Goal: Task Accomplishment & Management: Complete application form

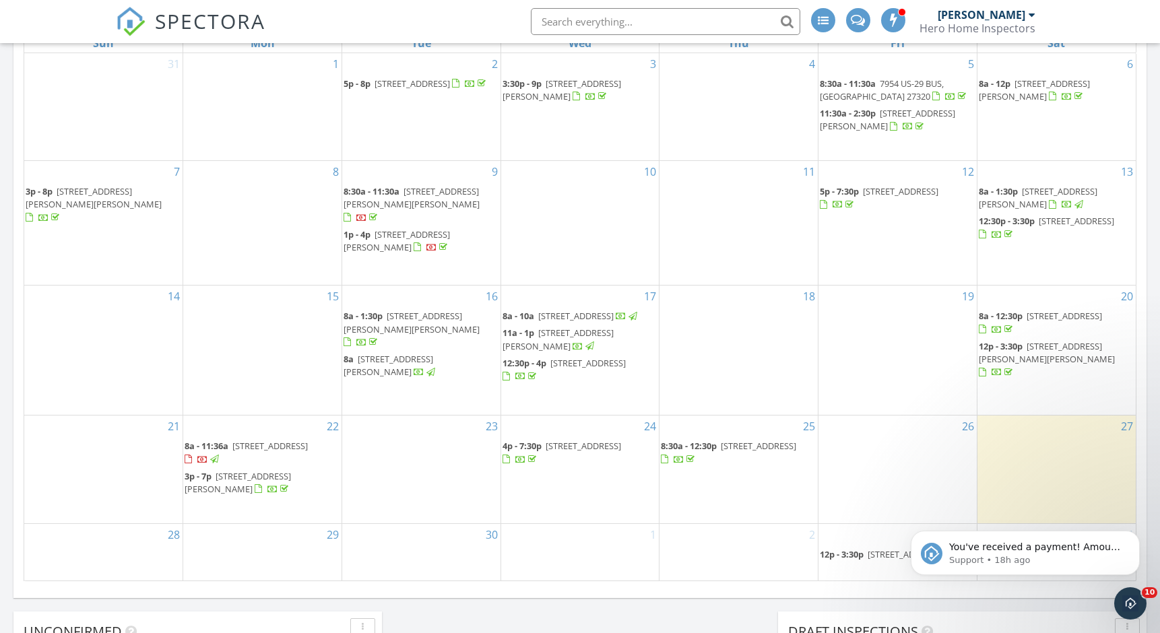
scroll to position [765, 0]
click at [1022, 554] on p "You've received a payment! Amount $144.45 Fee $0.00 Net $144.45 Transaction # p…" at bounding box center [1036, 547] width 174 height 13
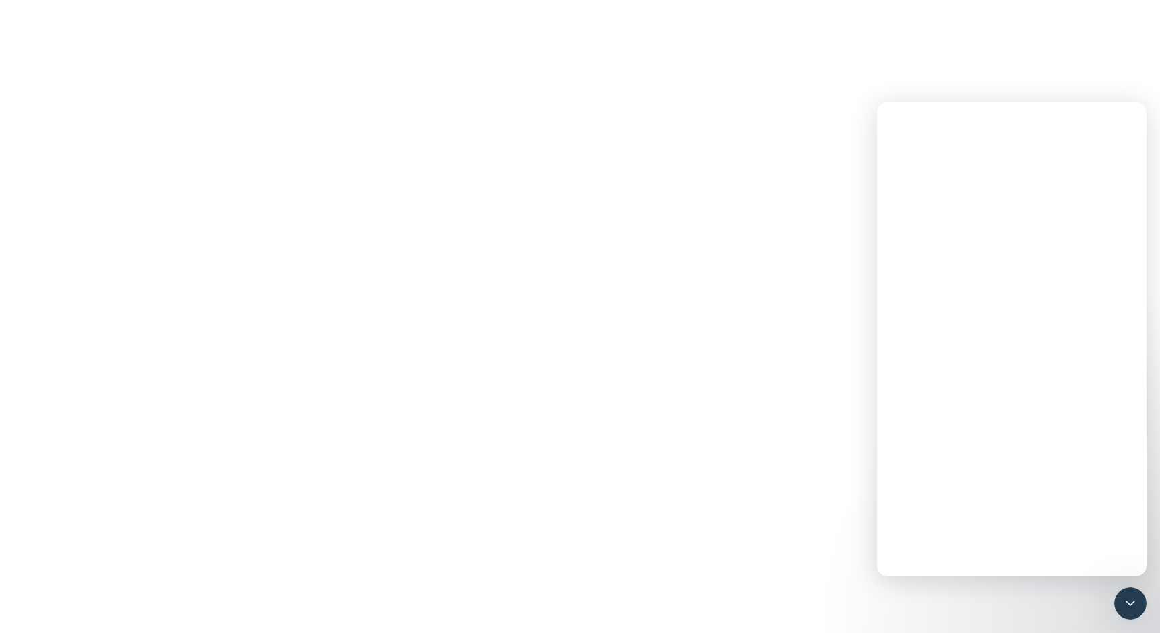
scroll to position [0, 0]
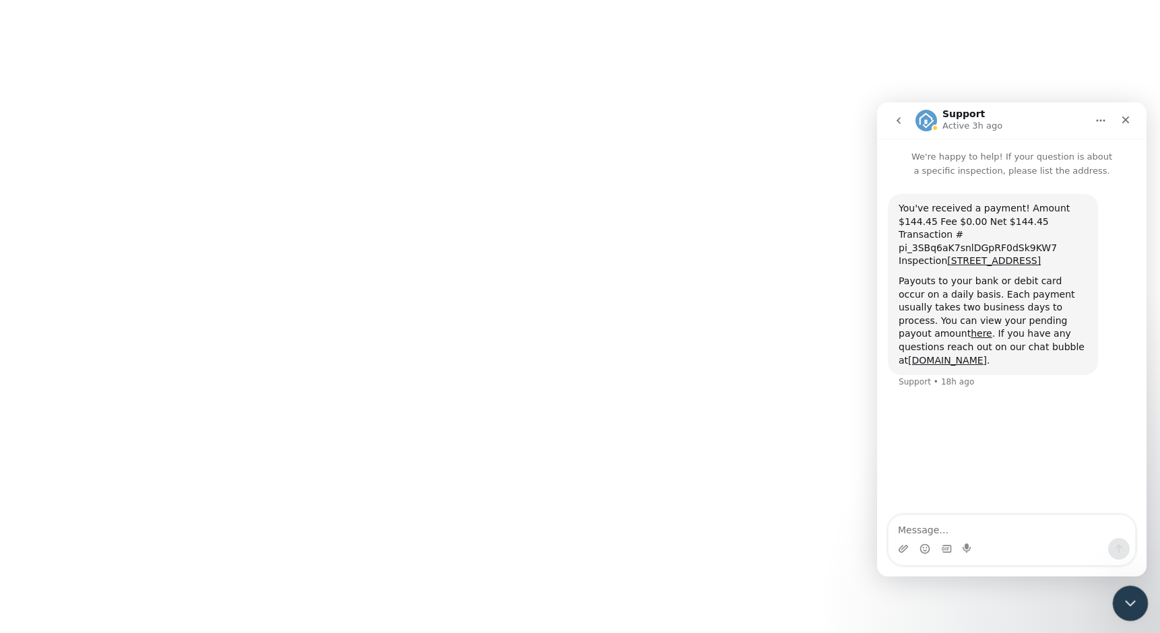
click at [1123, 588] on div "Close Intercom Messenger" at bounding box center [1129, 602] width 32 height 32
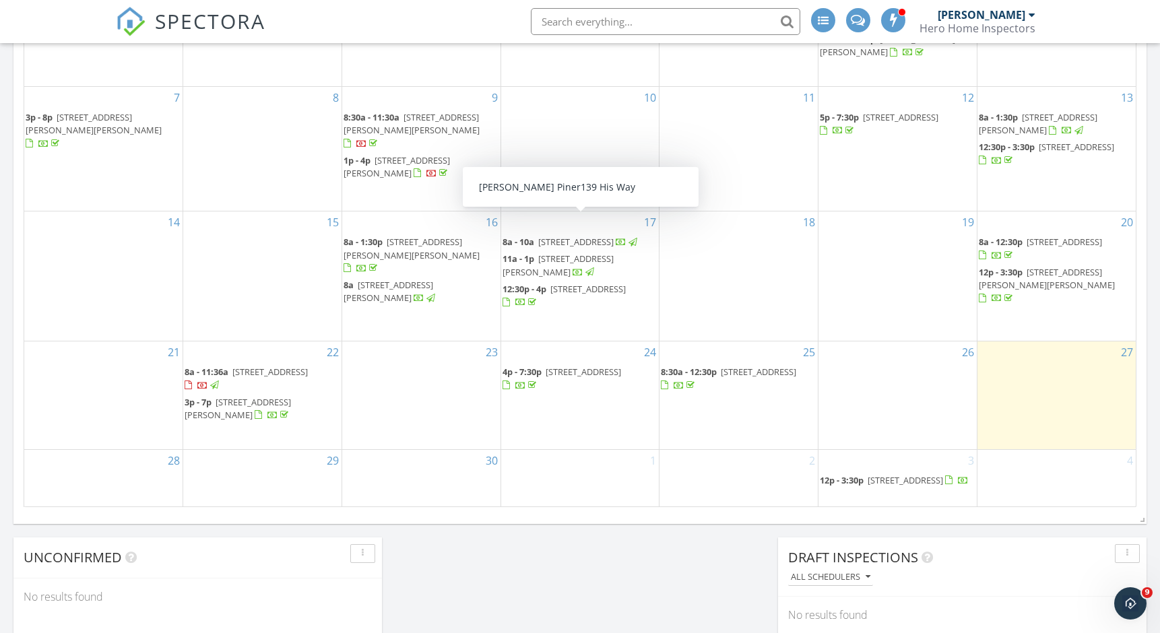
click at [1060, 450] on div "4" at bounding box center [1057, 478] width 158 height 57
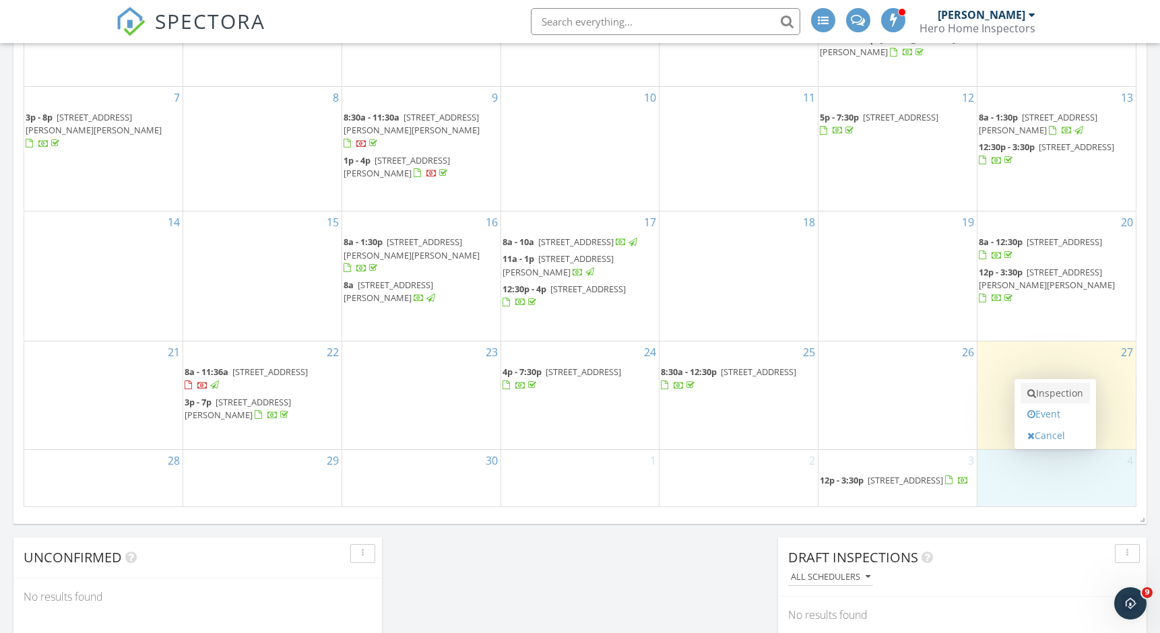
click at [1055, 394] on link "Inspection" at bounding box center [1055, 394] width 69 height 22
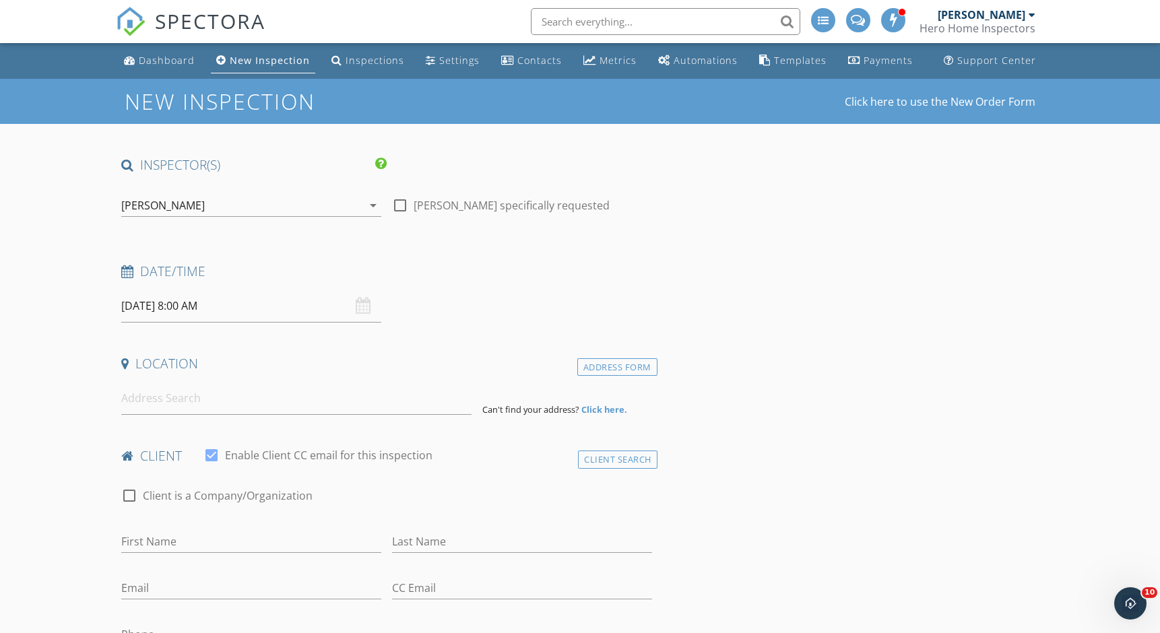
click at [222, 286] on div "Date/Time" at bounding box center [387, 276] width 542 height 27
click at [222, 302] on input "10/04/2025 8:00 AM" at bounding box center [251, 306] width 260 height 33
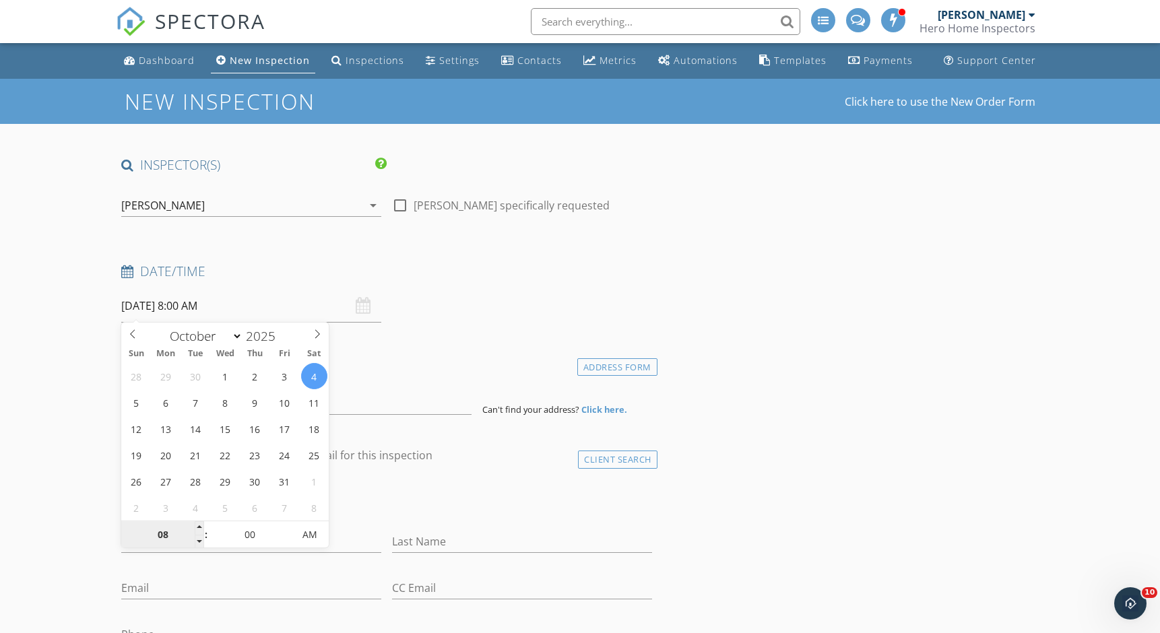
click at [172, 529] on input "08" at bounding box center [162, 535] width 83 height 27
type input "04"
type input "10/04/2025 4:00 AM"
click at [249, 536] on input "00" at bounding box center [250, 535] width 83 height 27
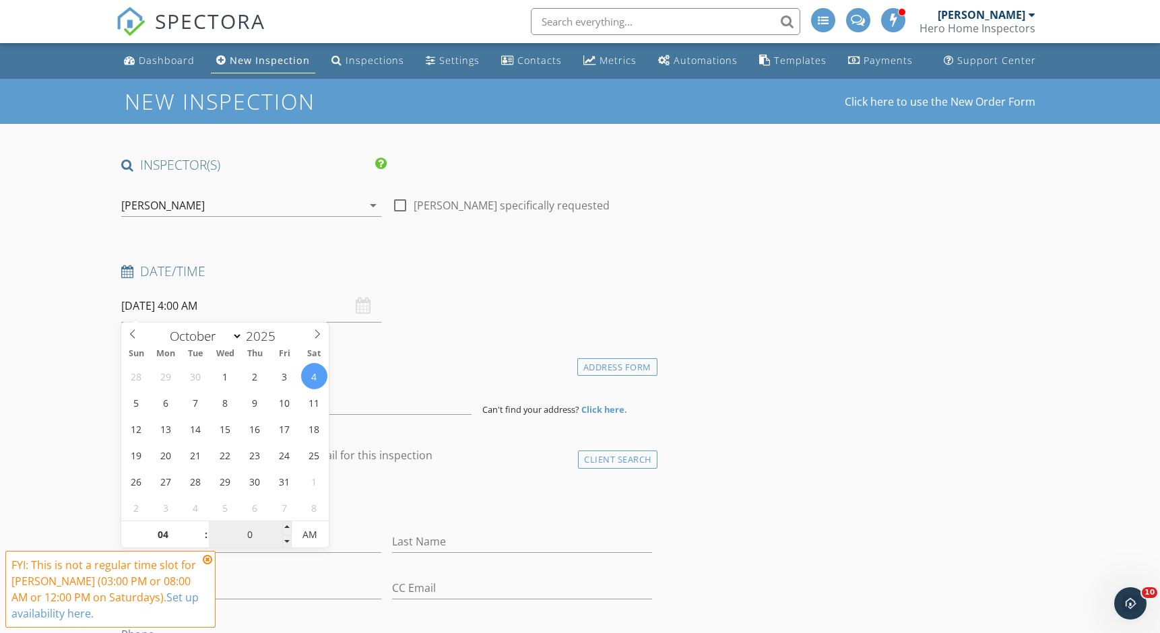
type input "30"
type input "[DATE] 4:30 PM"
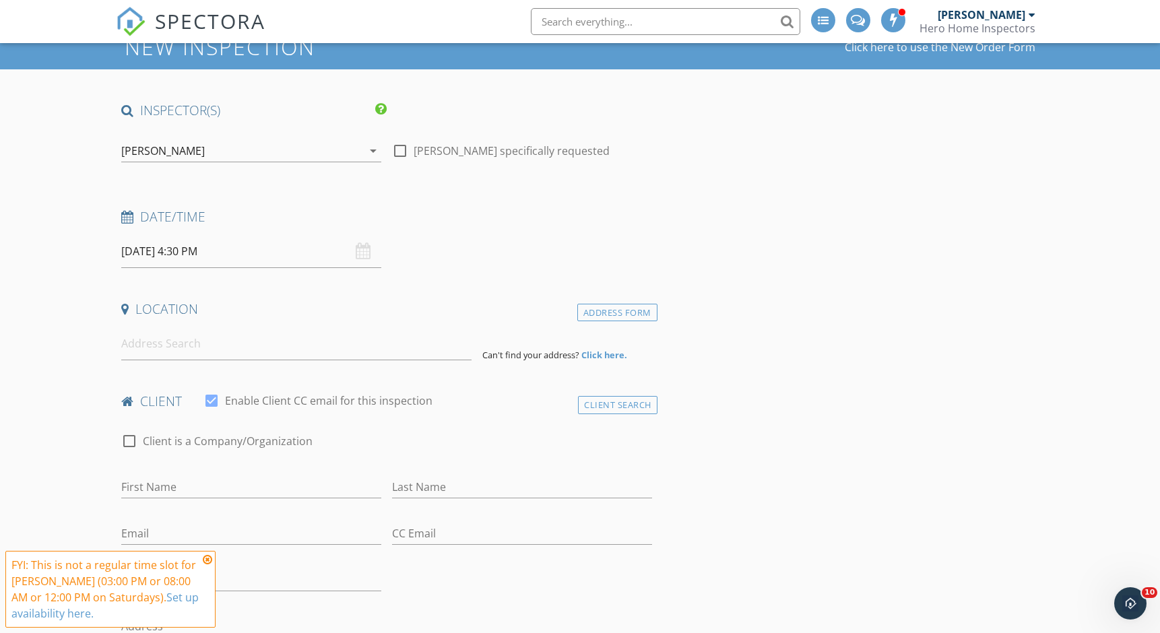
scroll to position [55, 0]
click at [287, 336] on input at bounding box center [296, 343] width 350 height 33
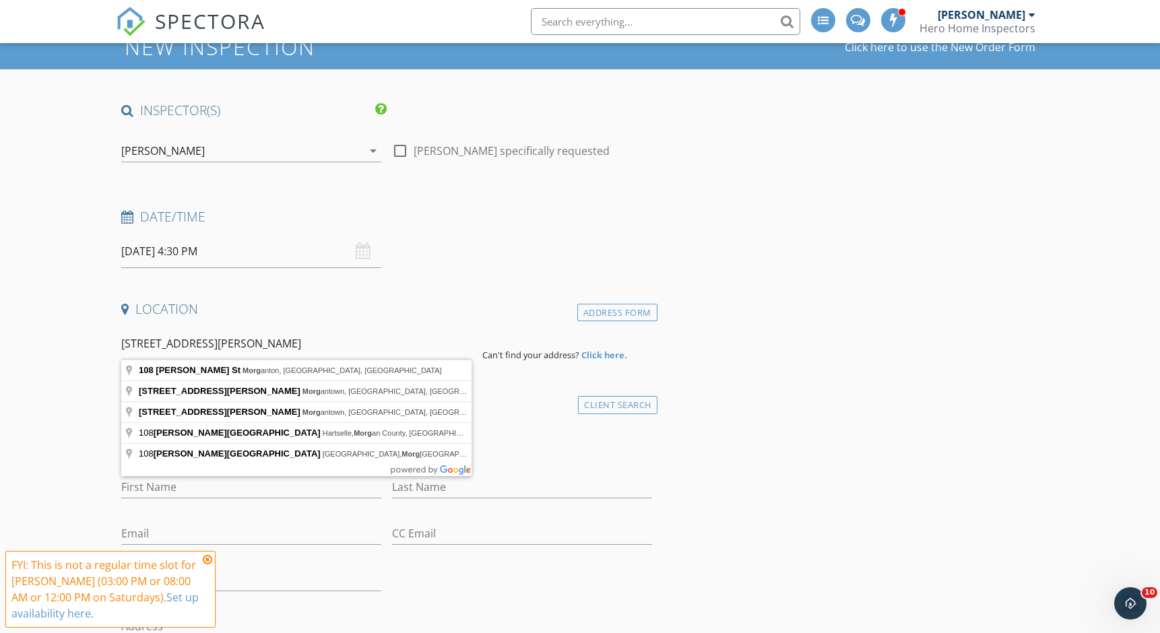
type input "108 Logan St, Morganton, NC, USA"
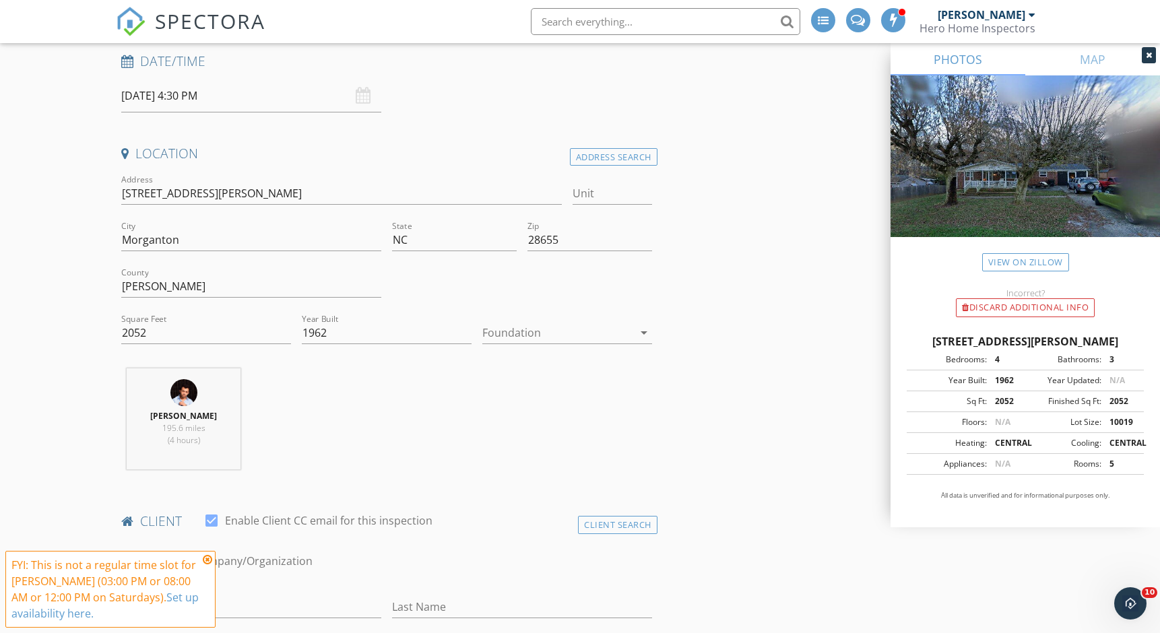
scroll to position [208, 0]
drag, startPoint x: 219, startPoint y: 193, endPoint x: 20, endPoint y: 177, distance: 199.4
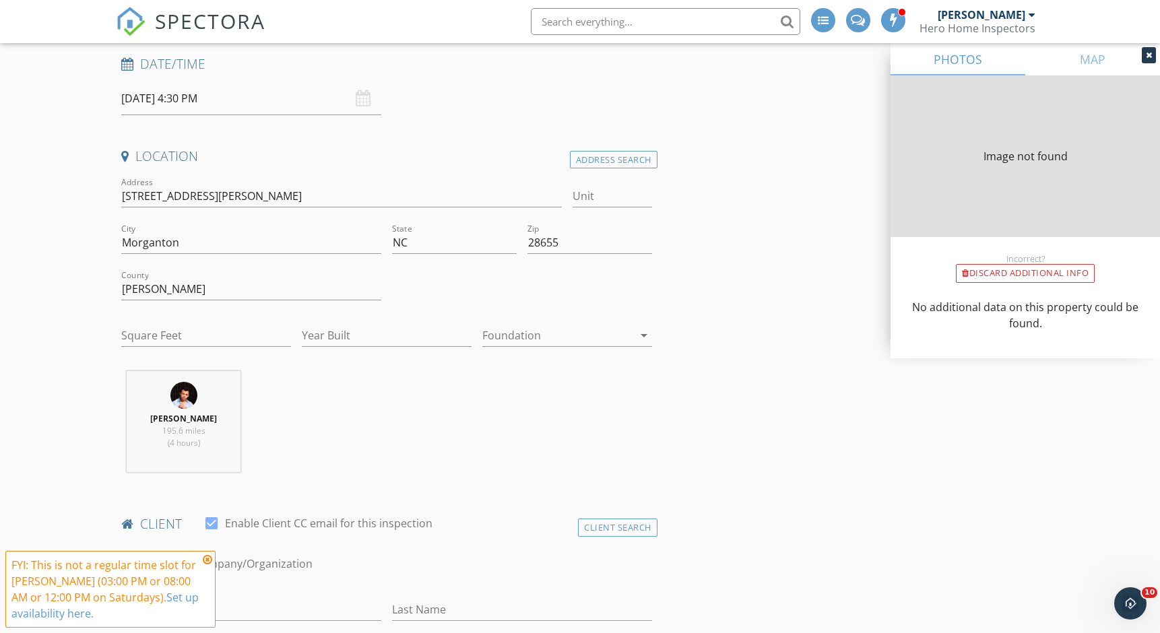
type input "2052"
type input "1962"
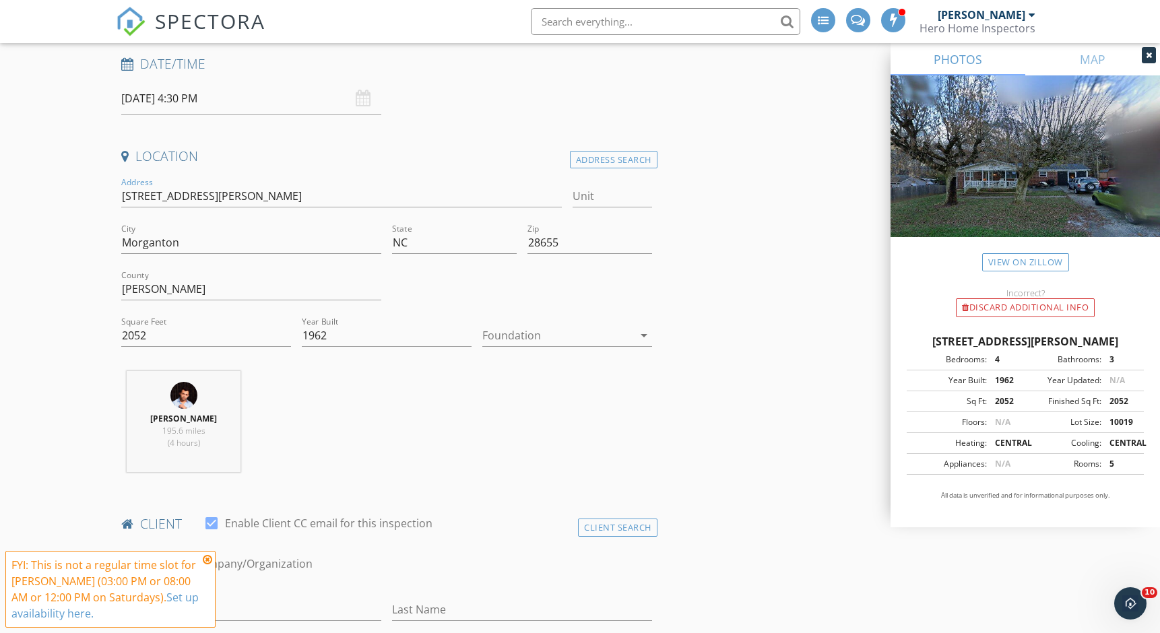
click at [620, 342] on div at bounding box center [557, 336] width 151 height 22
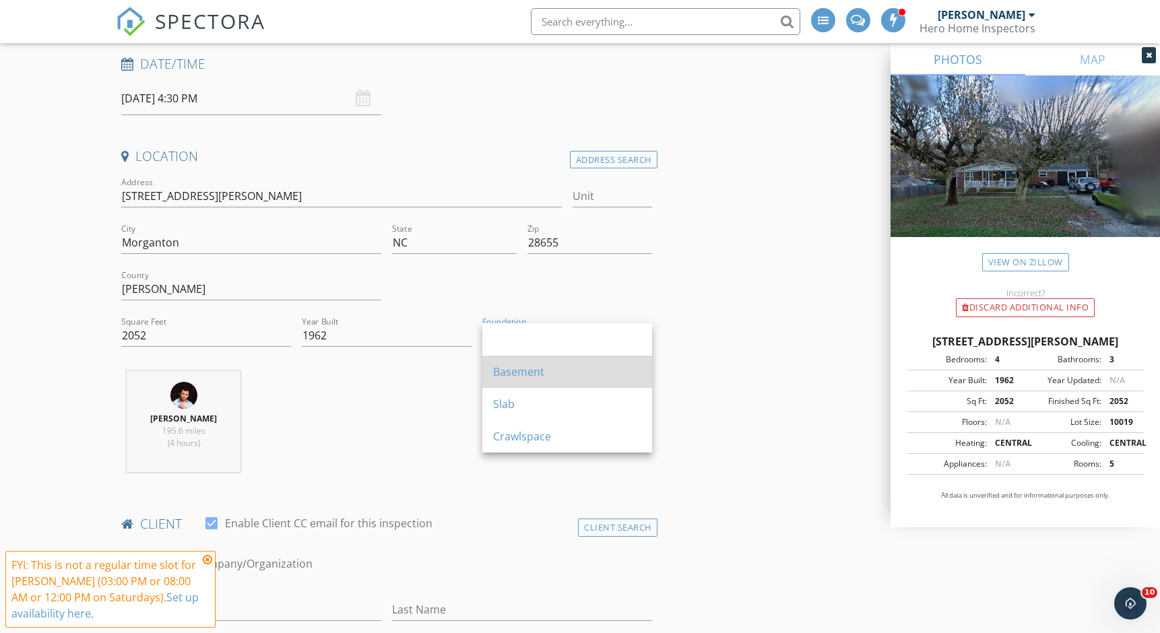
click at [568, 375] on div "Basement" at bounding box center [567, 372] width 148 height 16
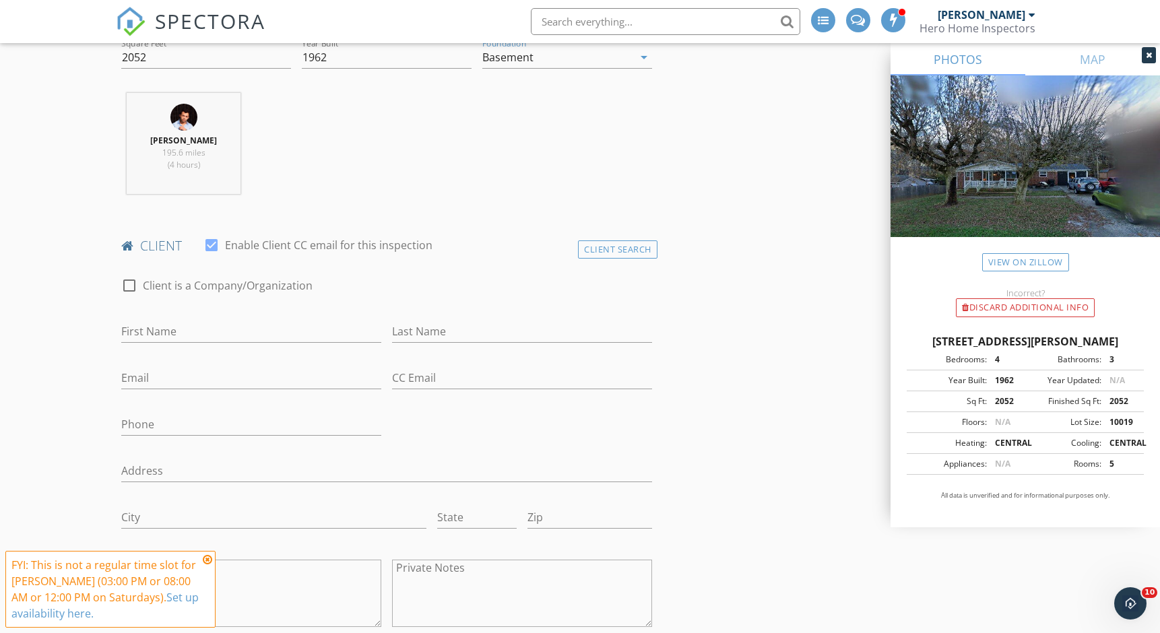
scroll to position [522, 0]
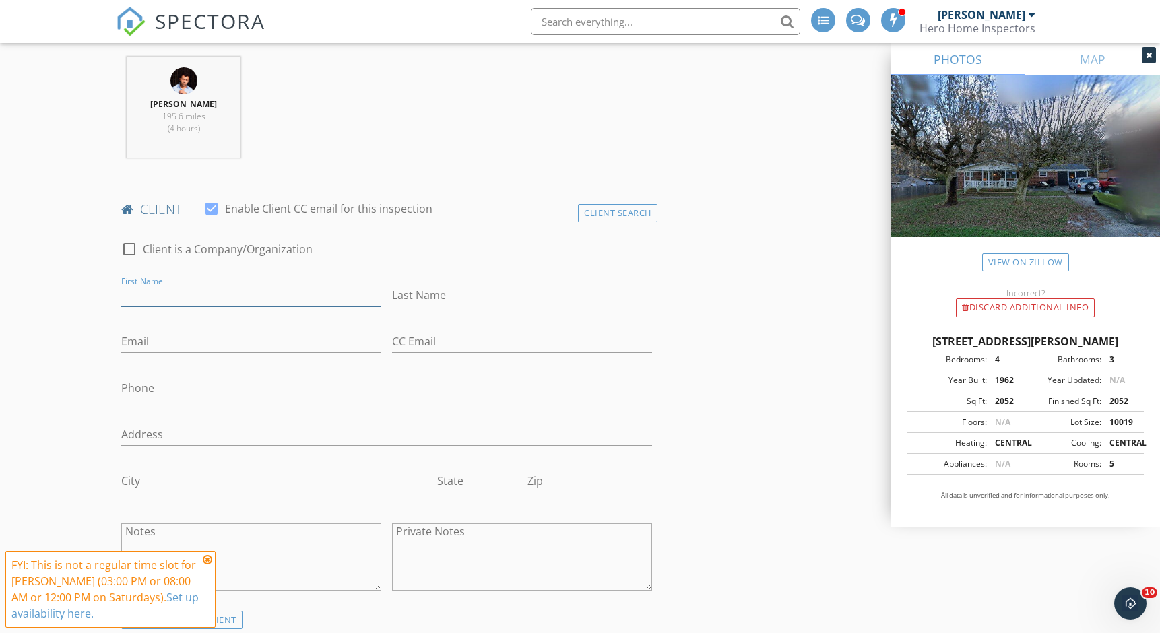
click at [294, 296] on input "First Name" at bounding box center [251, 295] width 260 height 22
type input "Juvencio"
type input "Lopez"
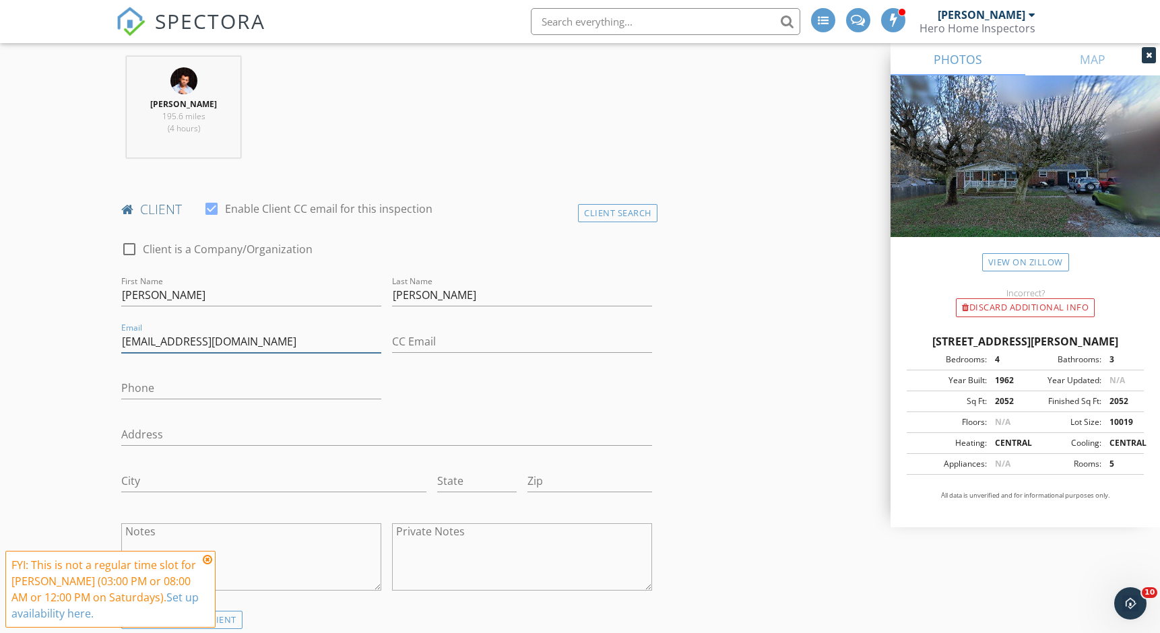
type input "bmmacariog@icloud.com"
type input "b"
type input "86"
drag, startPoint x: 214, startPoint y: 390, endPoint x: 107, endPoint y: 384, distance: 107.3
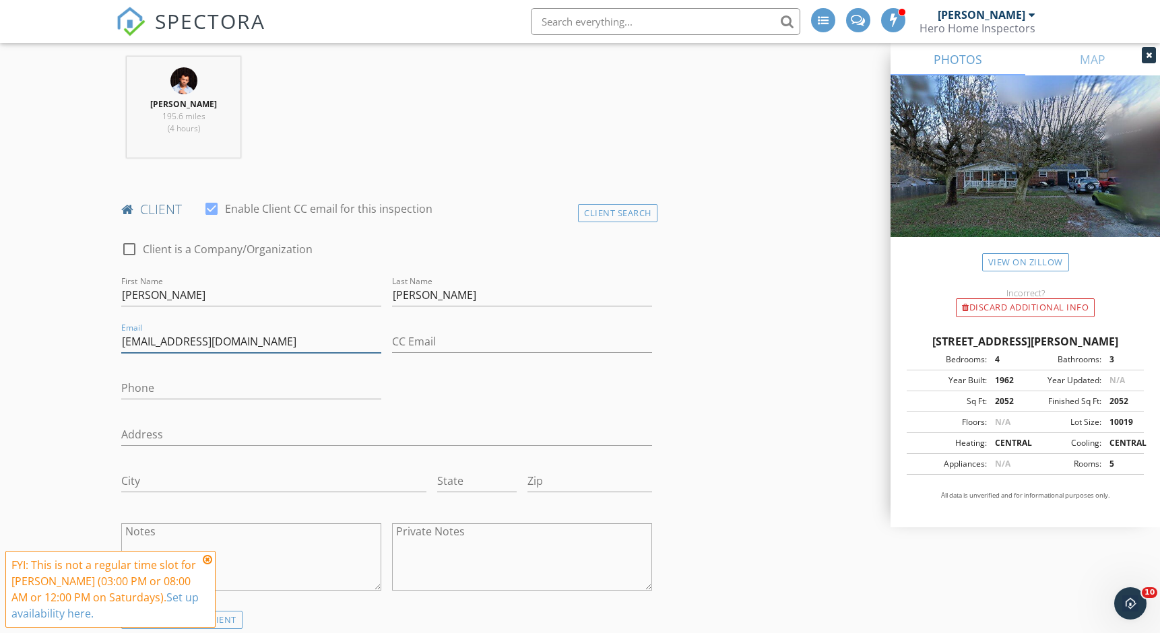
drag, startPoint x: 270, startPoint y: 338, endPoint x: 75, endPoint y: 338, distance: 194.7
paste input "bmmacariog@icloud.com"
type input "bmmacariog@icloud.com"
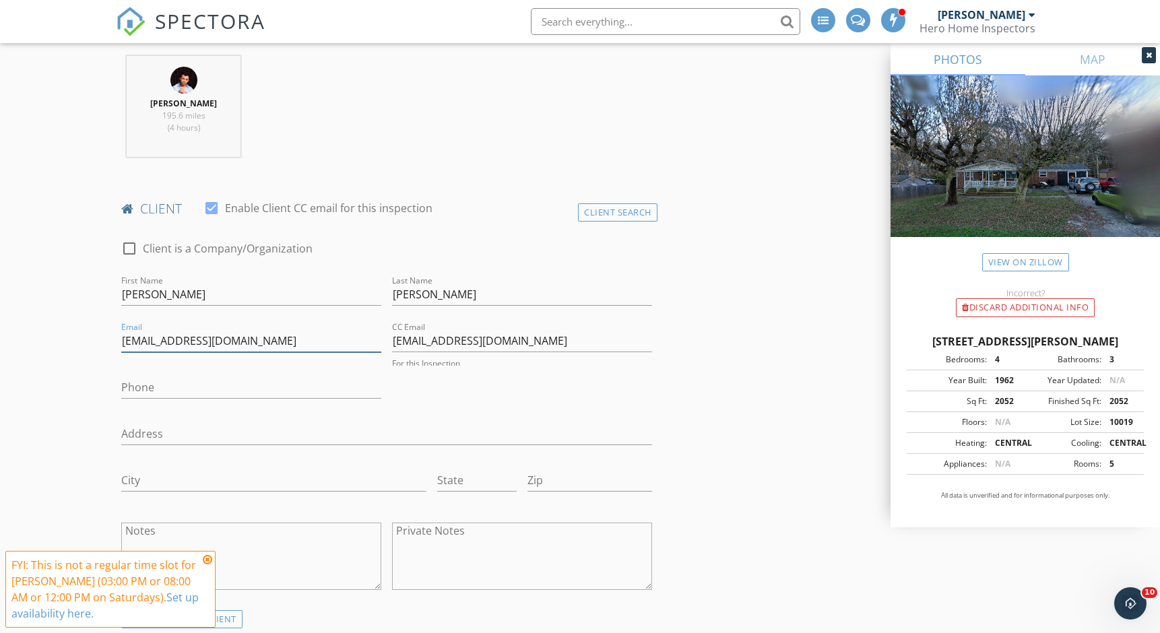
drag, startPoint x: 269, startPoint y: 340, endPoint x: 36, endPoint y: 335, distance: 232.5
type input "marquense86@yahoo.com"
drag, startPoint x: 170, startPoint y: 290, endPoint x: 108, endPoint y: 284, distance: 62.9
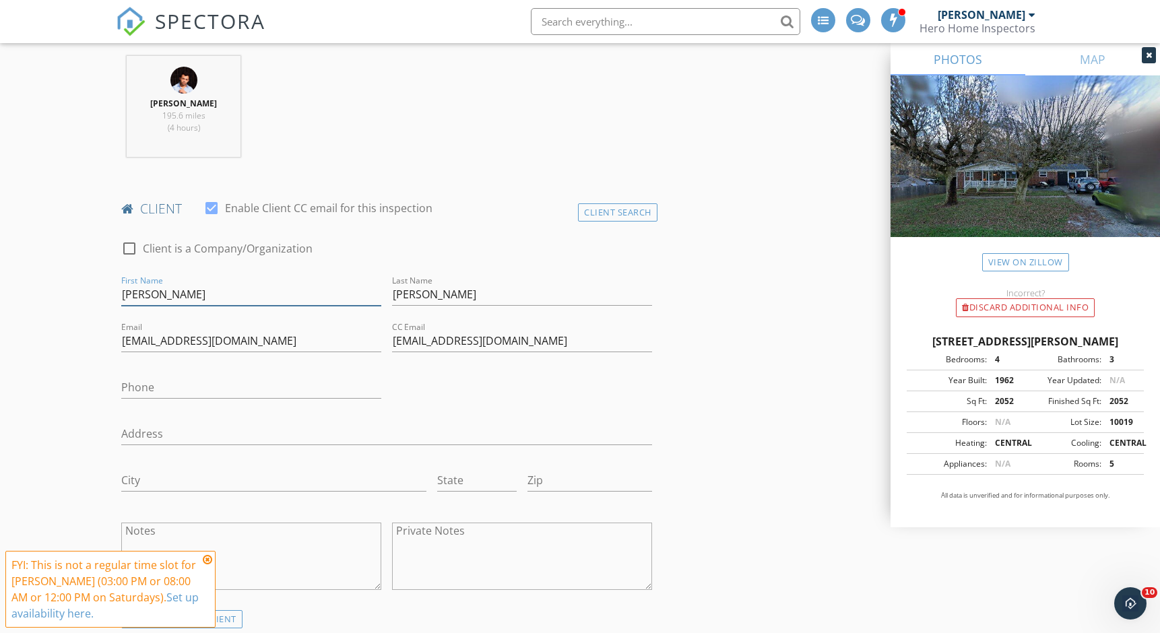
drag, startPoint x: 296, startPoint y: 292, endPoint x: 201, endPoint y: 292, distance: 95.0
click at [201, 292] on input "Brayan Gabriel Macario" at bounding box center [251, 295] width 260 height 22
click at [199, 292] on input "Brayan Gabriel Macario" at bounding box center [251, 295] width 260 height 22
drag, startPoint x: 199, startPoint y: 292, endPoint x: 248, endPoint y: 289, distance: 49.3
click at [248, 289] on input "Brayan Gabriel Macario" at bounding box center [251, 295] width 260 height 22
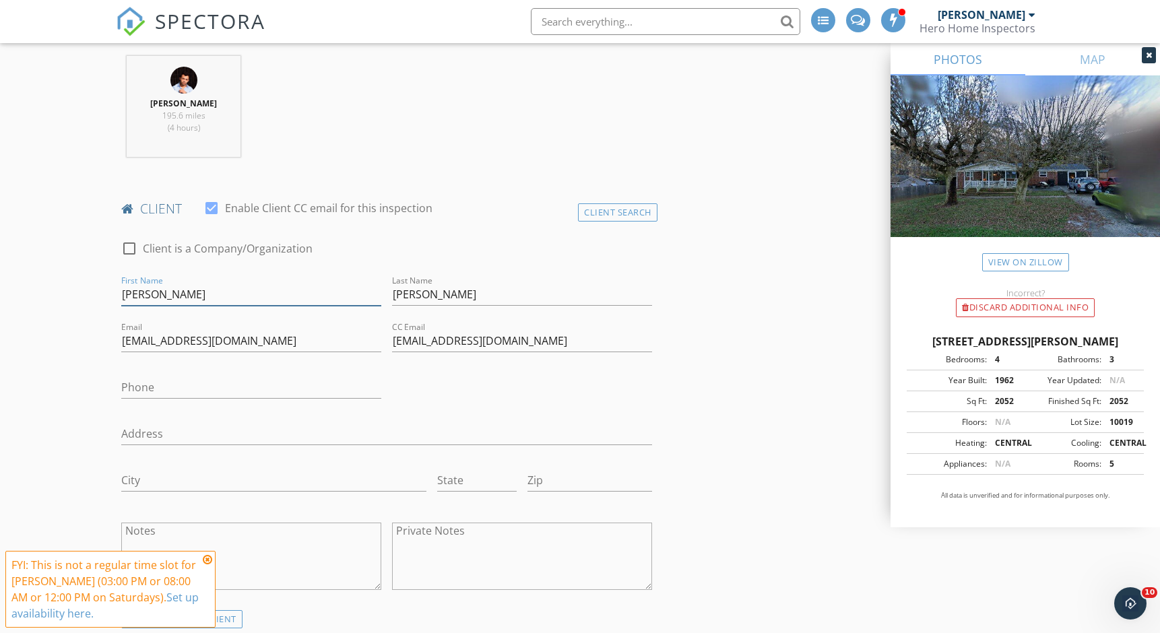
type input "Brayan Gabriel"
drag, startPoint x: 473, startPoint y: 286, endPoint x: 358, endPoint y: 282, distance: 114.6
click at [358, 282] on div "check_box_outline_blank Client is a Company/Organization First Name Brayan Gabr…" at bounding box center [387, 418] width 542 height 383
paste input "Macario"
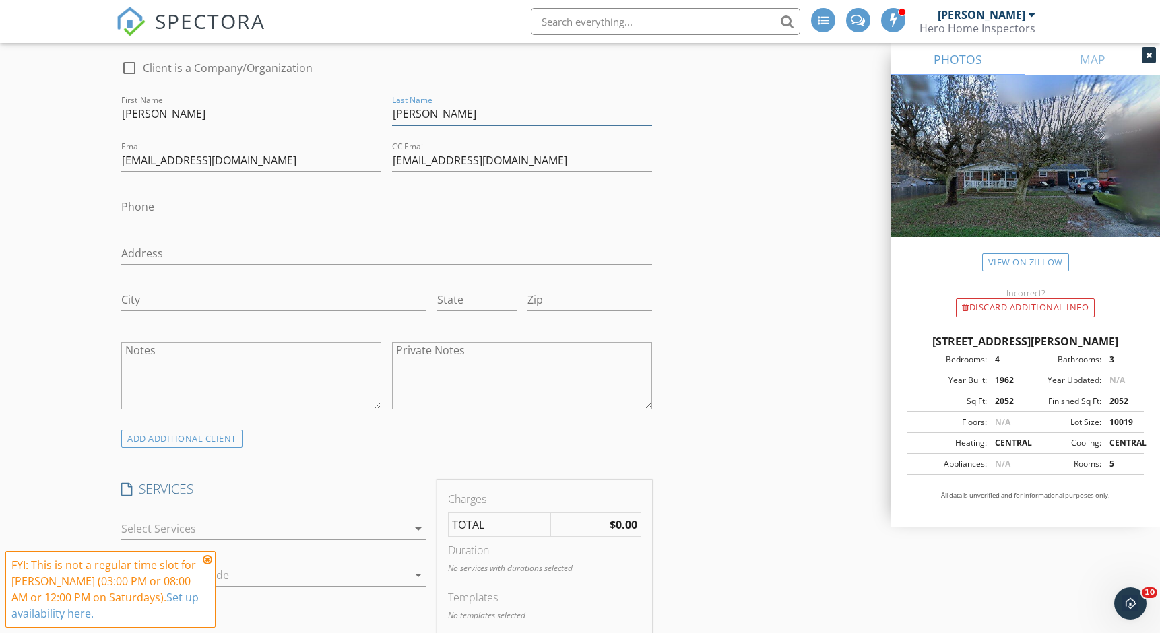
type input "Macario"
click at [250, 208] on input "Phone" at bounding box center [251, 207] width 260 height 22
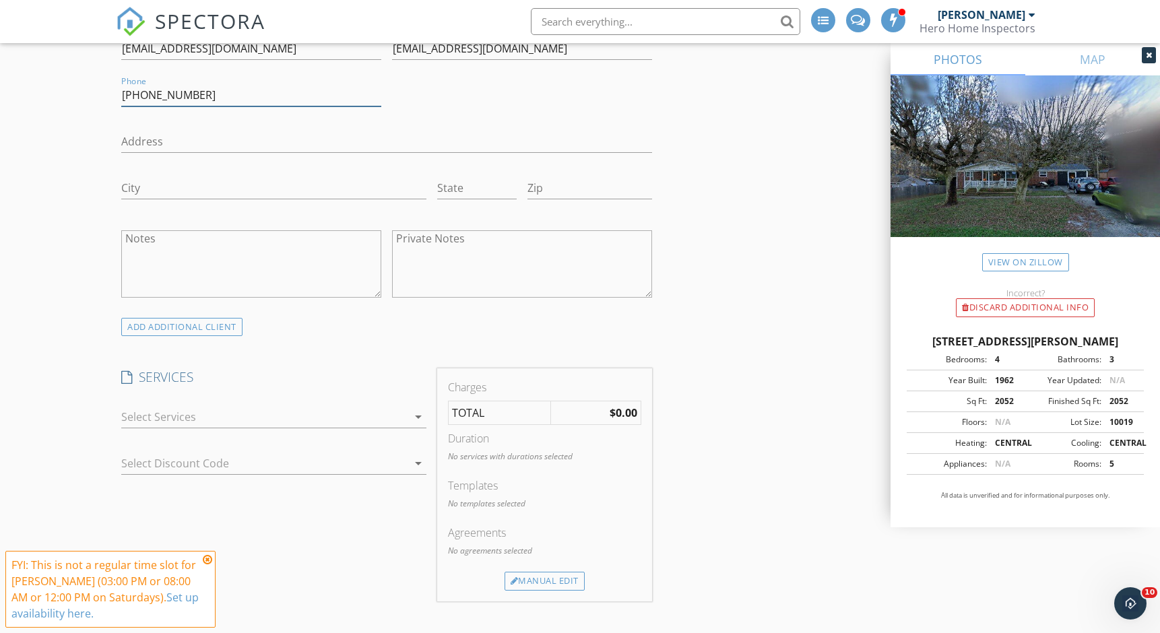
scroll to position [835, 0]
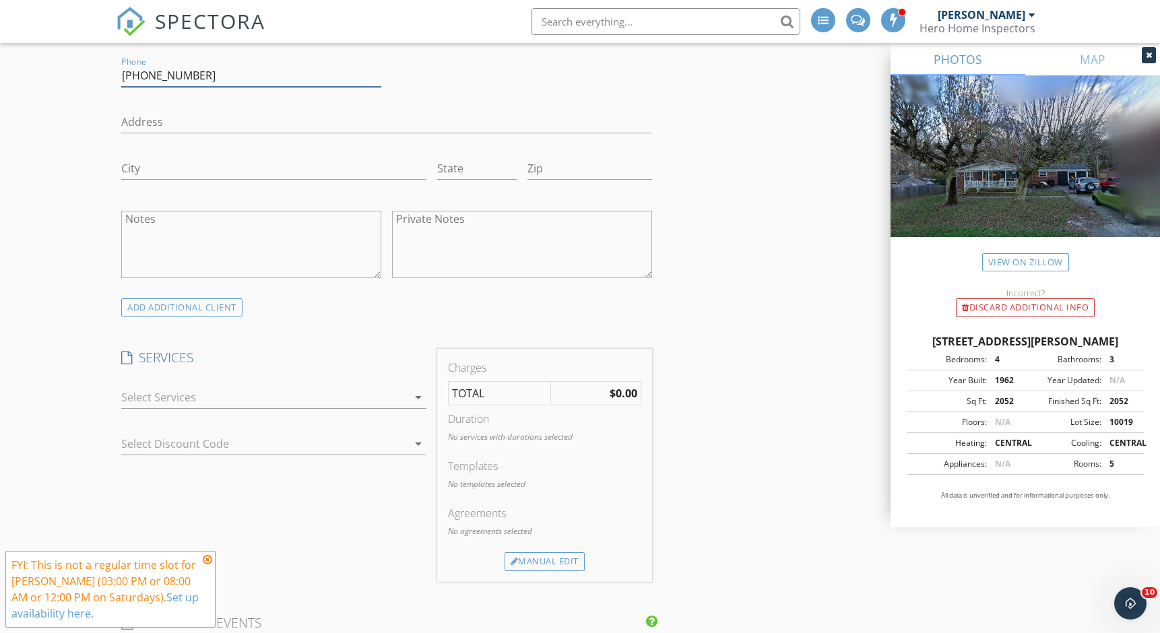
type input "828-302-0152"
click at [265, 400] on div at bounding box center [264, 398] width 286 height 22
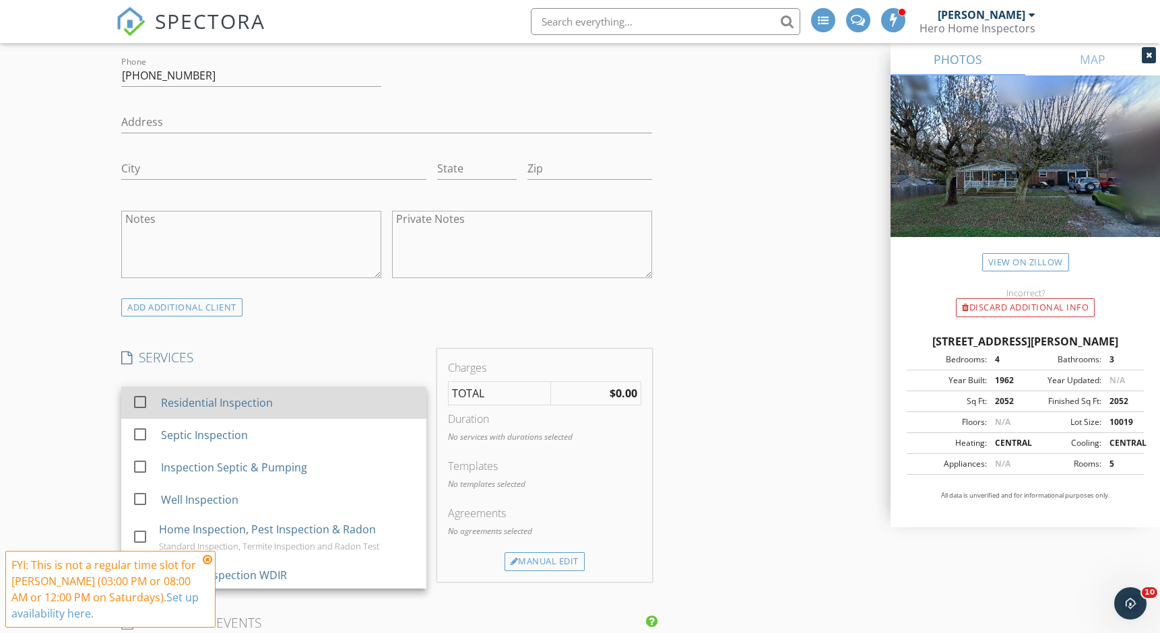
click at [257, 408] on div "Residential Inspection" at bounding box center [217, 403] width 112 height 16
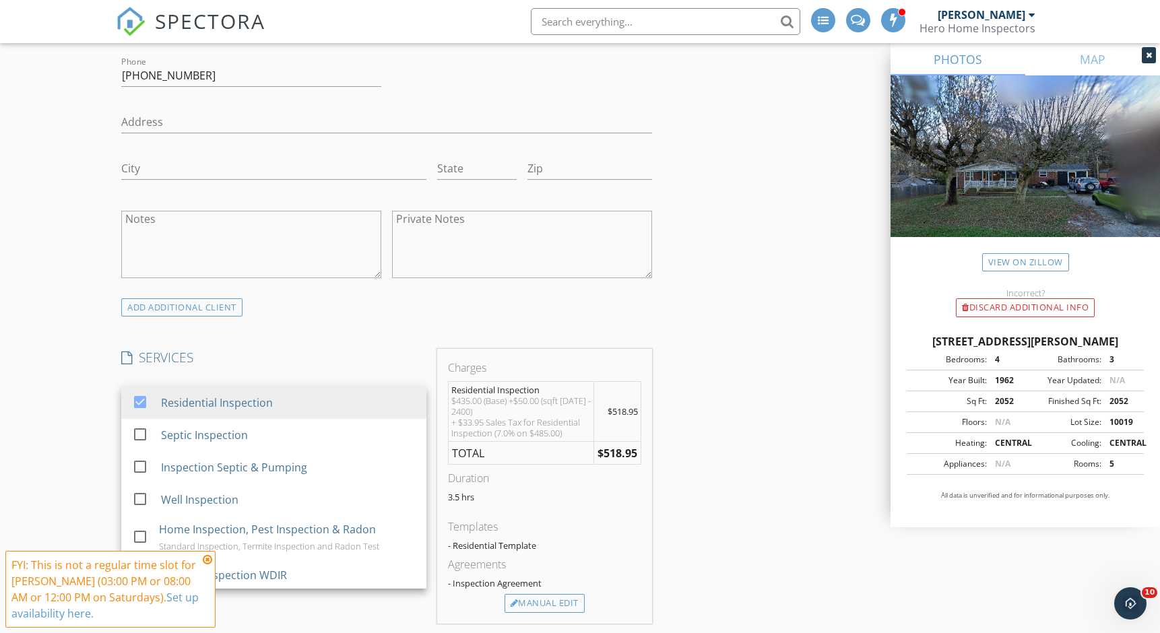
click at [768, 262] on div "INSPECTOR(S) check_box William Figueredo PRIMARY William Figueredo arrow_drop_d…" at bounding box center [580, 603] width 929 height 2565
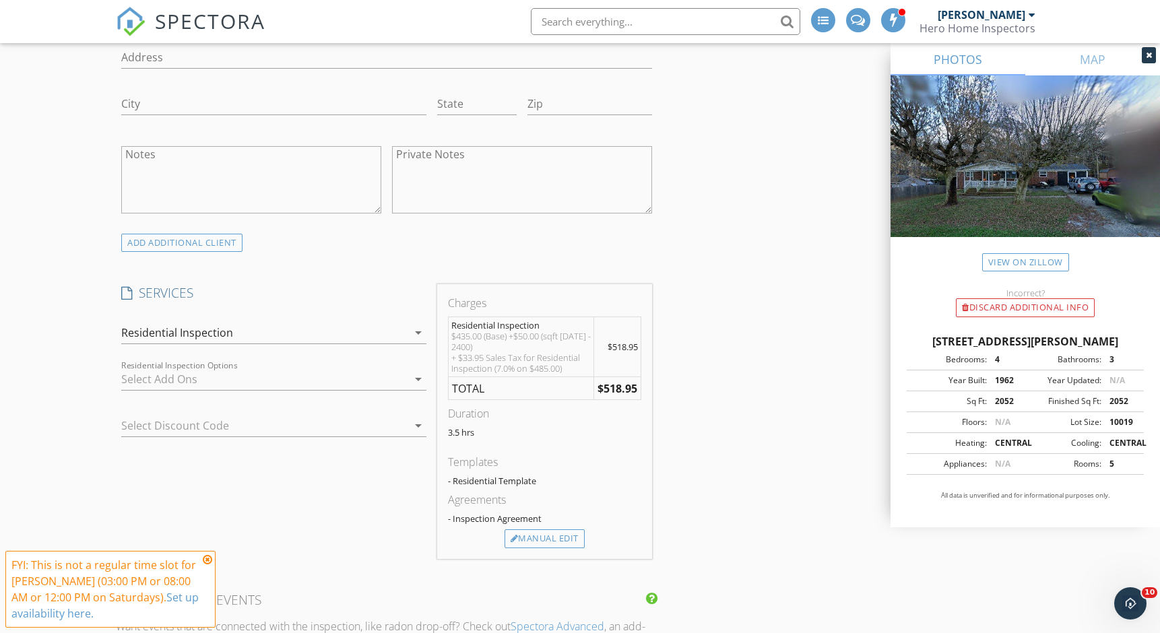
scroll to position [883, 0]
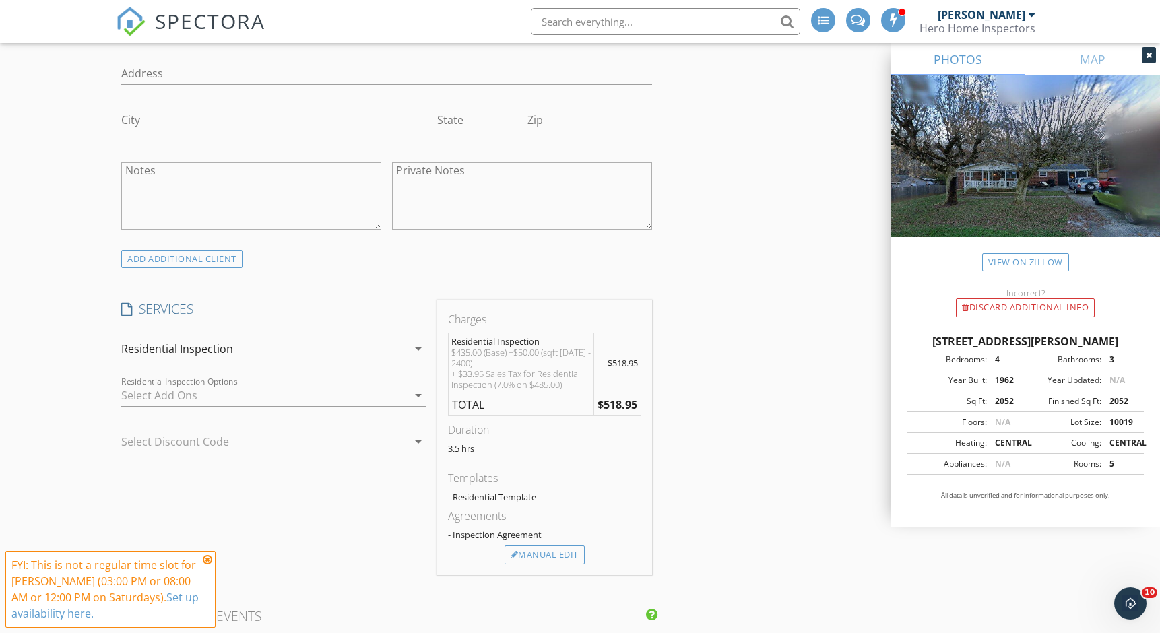
click at [296, 389] on div at bounding box center [264, 396] width 286 height 22
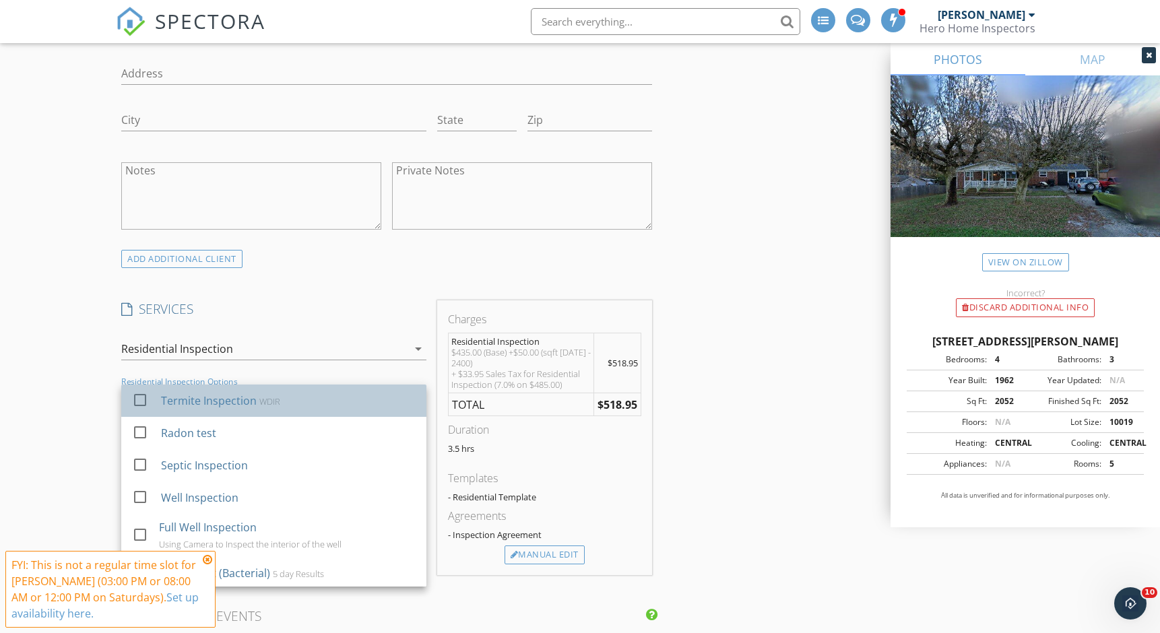
click at [284, 404] on div "Termite Inspection WDIR" at bounding box center [288, 400] width 255 height 27
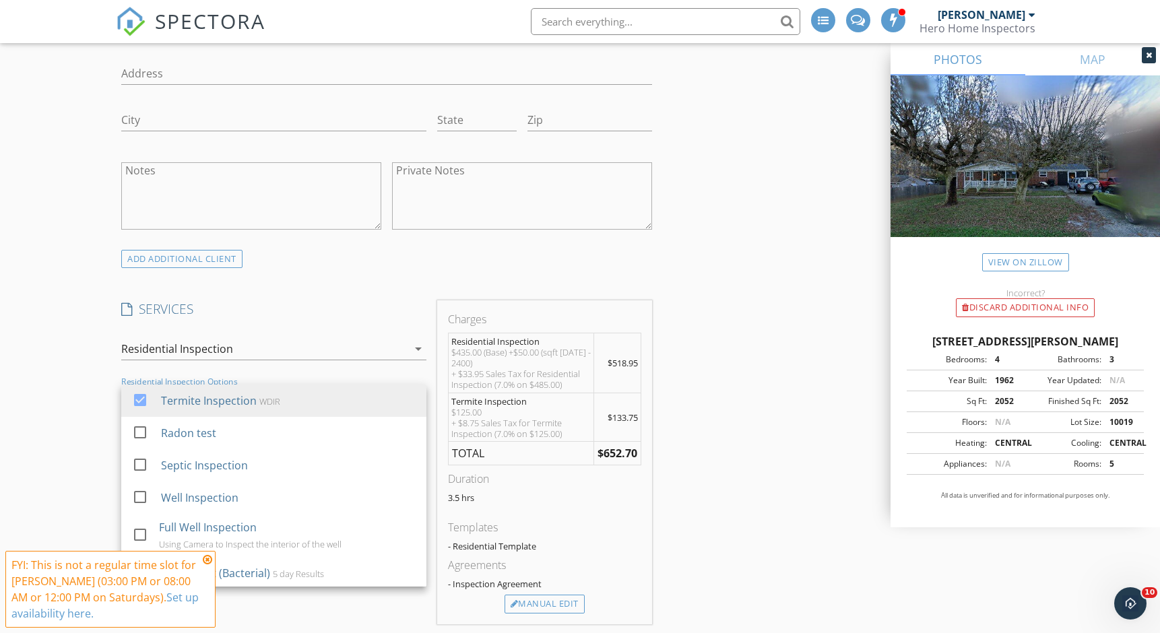
click at [751, 338] on div "INSPECTOR(S) check_box William Figueredo PRIMARY William Figueredo arrow_drop_d…" at bounding box center [580, 580] width 929 height 2614
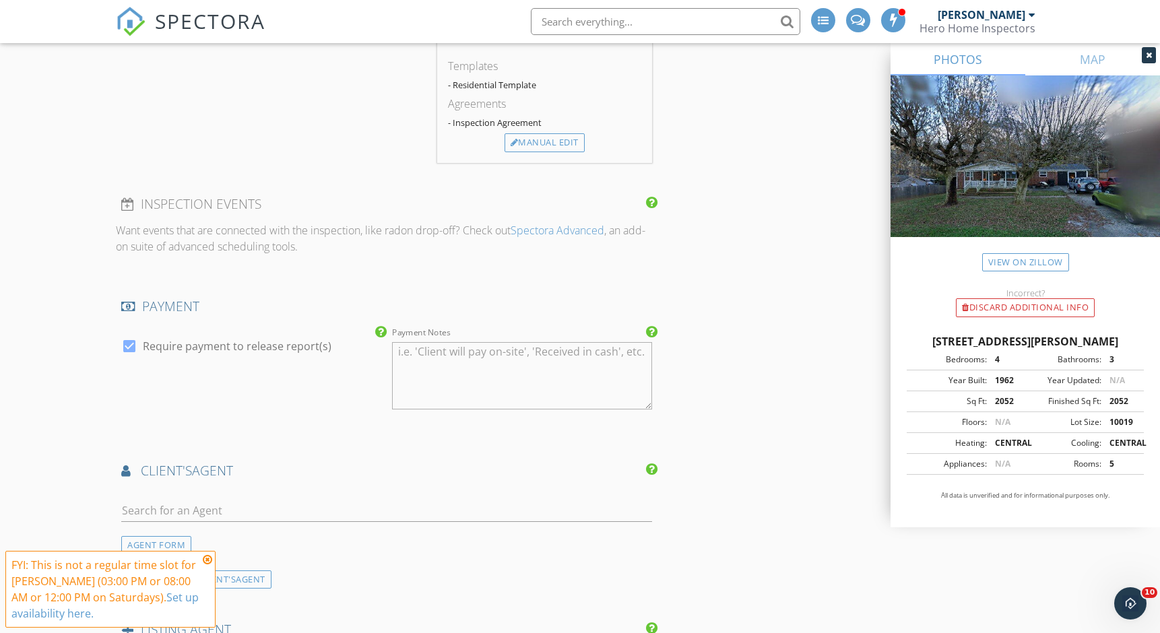
scroll to position [1478, 0]
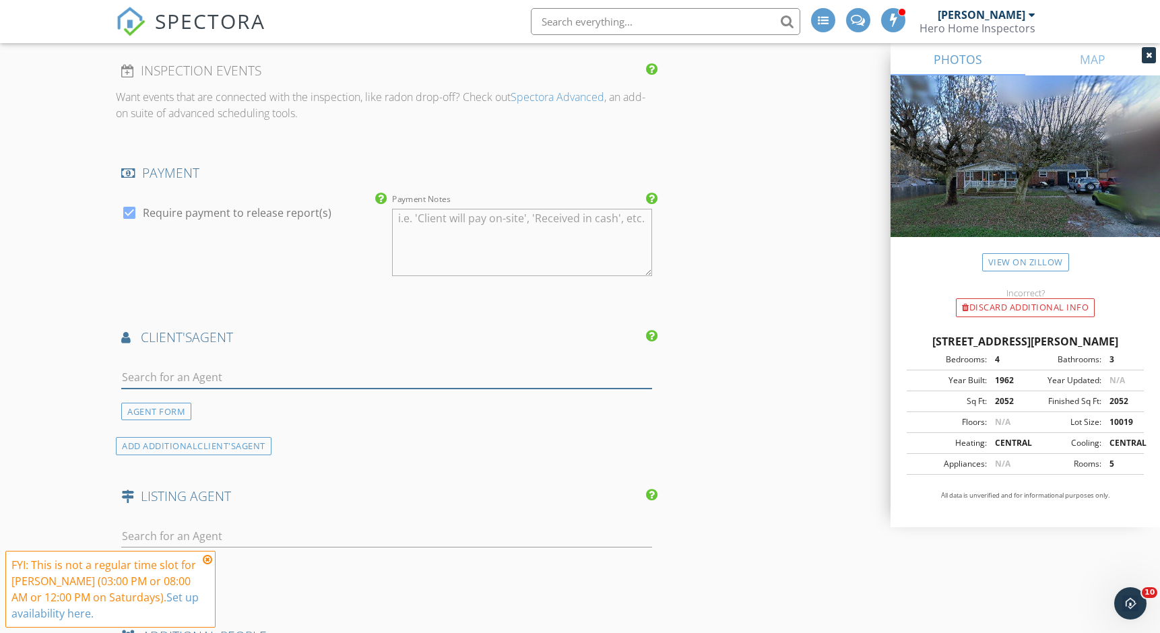
click at [292, 367] on input "text" at bounding box center [386, 378] width 531 height 22
type input "Samia"
click at [290, 412] on li "Samia Morteo" at bounding box center [387, 408] width 530 height 38
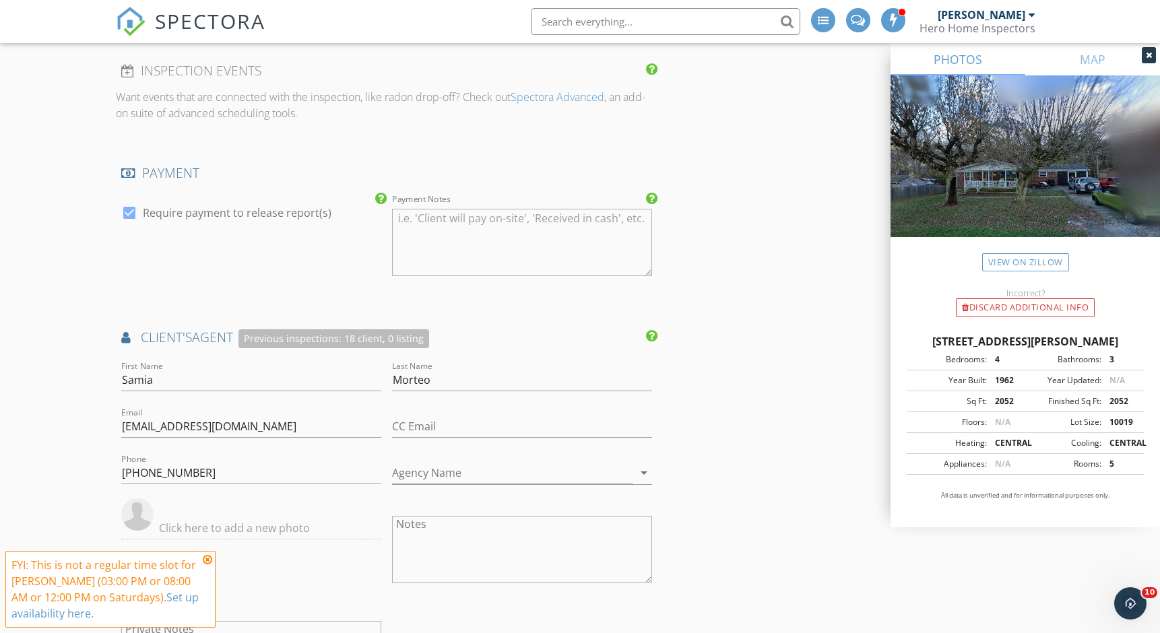
click at [743, 433] on div "INSPECTOR(S) check_box William Figueredo PRIMARY William Figueredo arrow_drop_d…" at bounding box center [580, 138] width 929 height 2921
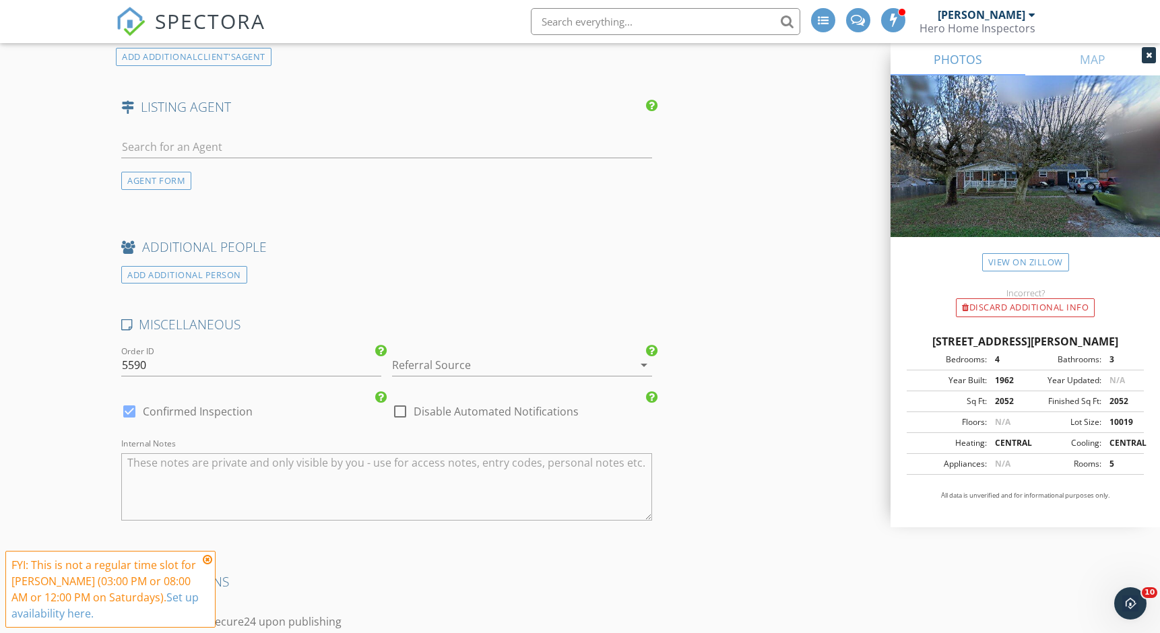
scroll to position [2176, 0]
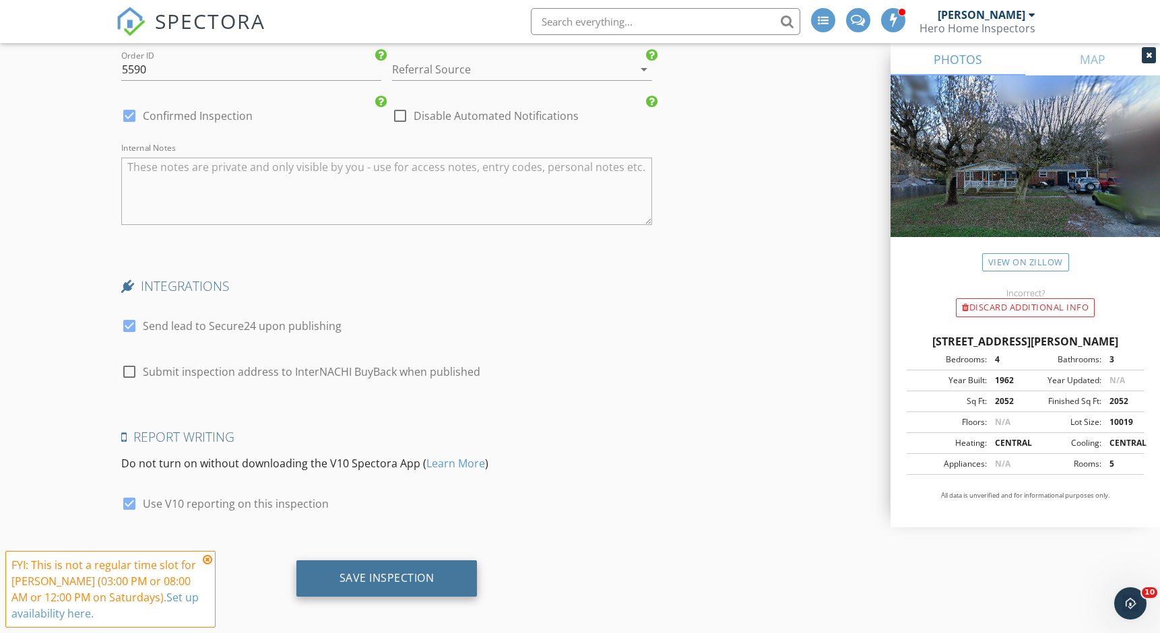
click at [363, 563] on div "Save Inspection" at bounding box center [386, 579] width 181 height 36
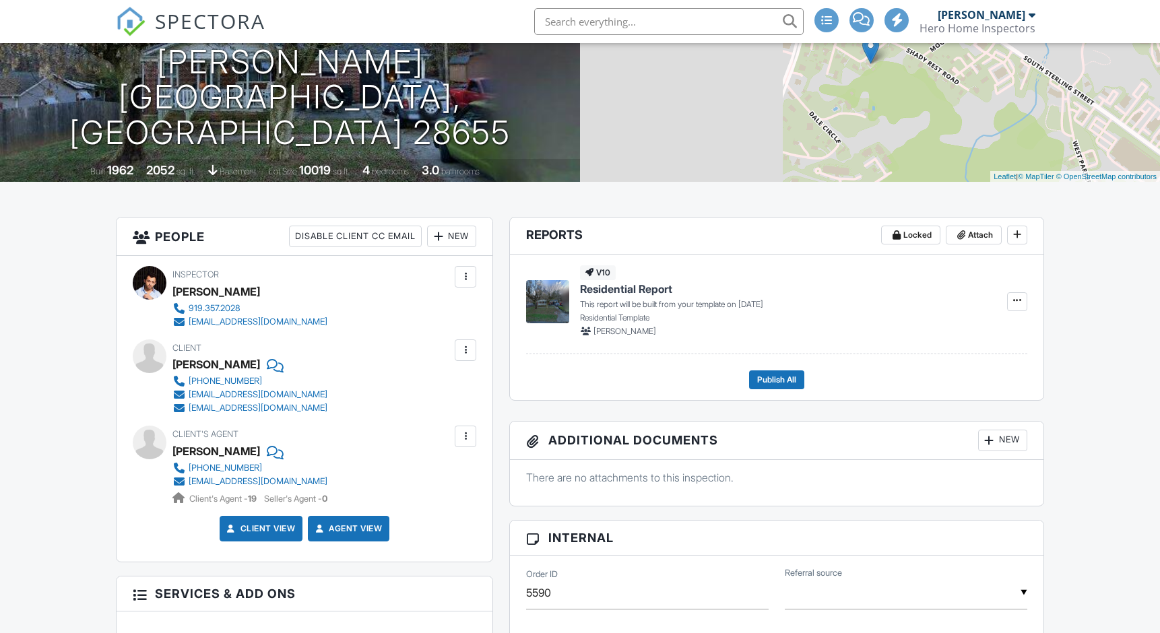
scroll to position [177, 0]
